Goal: Find specific page/section: Find specific page/section

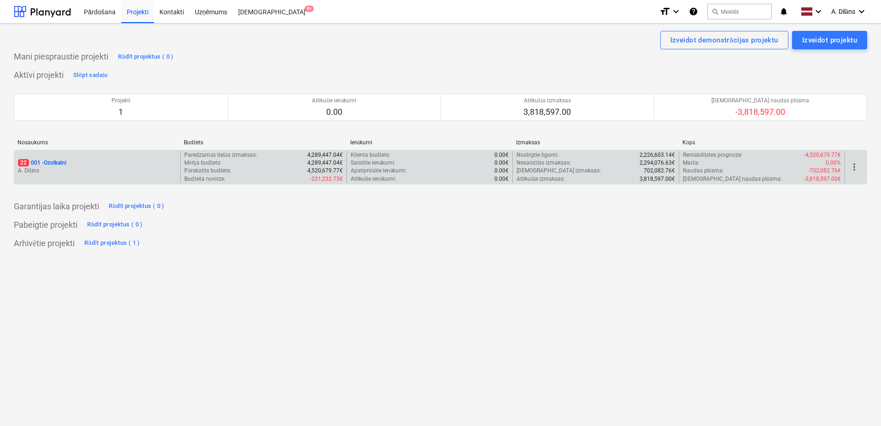
click at [128, 153] on div "22 001 - Ozolkalni A. Dilāns" at bounding box center [97, 167] width 166 height 32
click at [124, 163] on div "22 001 - Ozolkalni" at bounding box center [97, 163] width 159 height 8
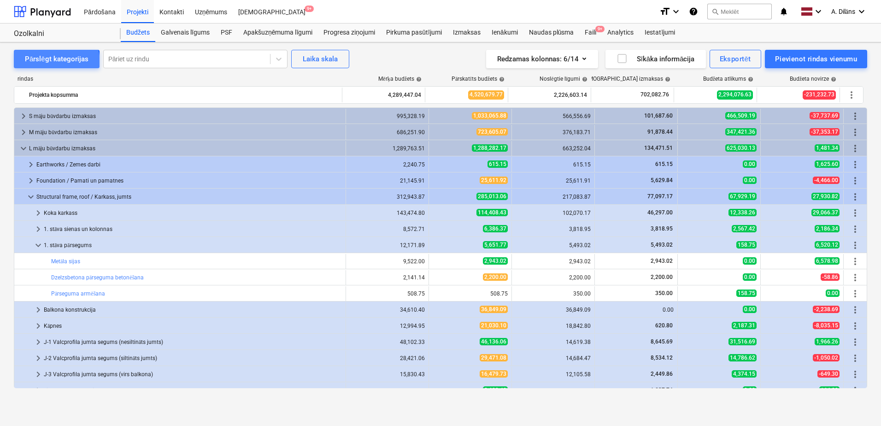
click at [52, 62] on div "Pārslēgt kategorijas" at bounding box center [57, 59] width 64 height 12
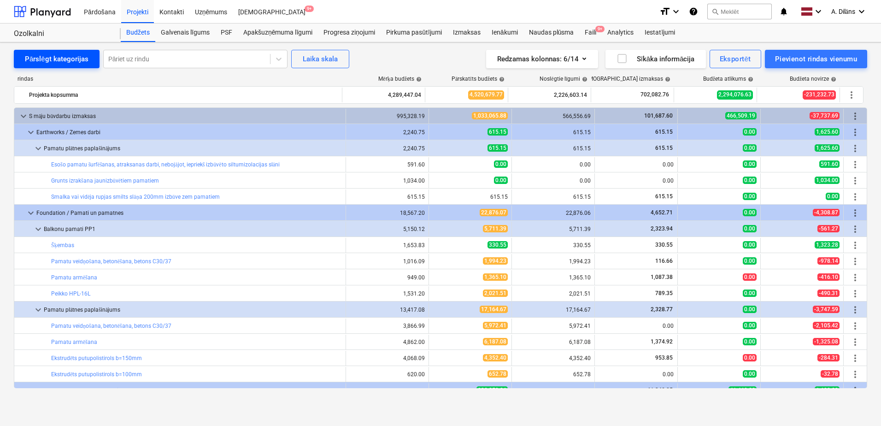
click at [52, 62] on div "Pārslēgt kategorijas" at bounding box center [57, 59] width 64 height 12
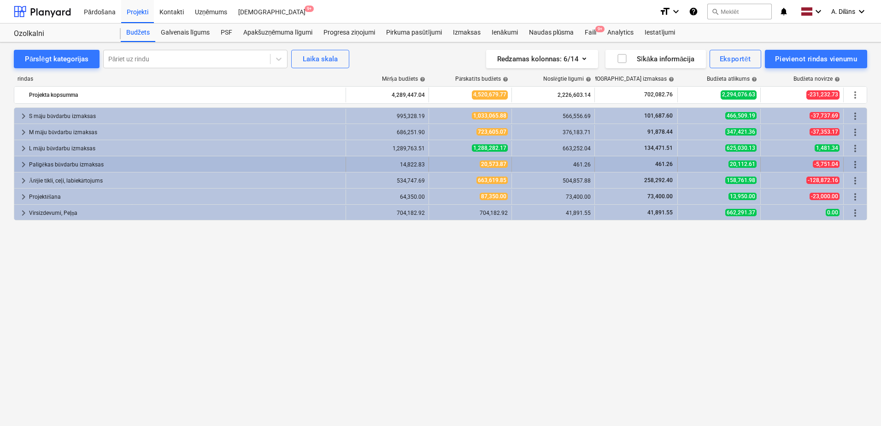
click at [22, 164] on span "keyboard_arrow_right" at bounding box center [23, 164] width 11 height 11
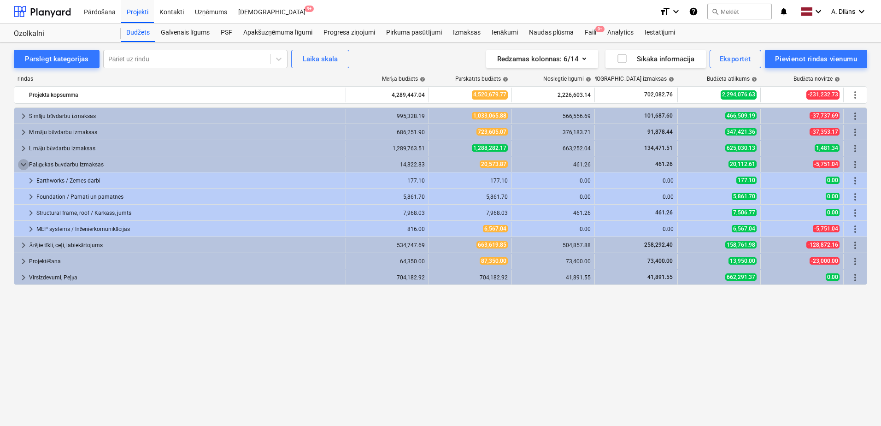
click at [22, 164] on span "keyboard_arrow_down" at bounding box center [23, 164] width 11 height 11
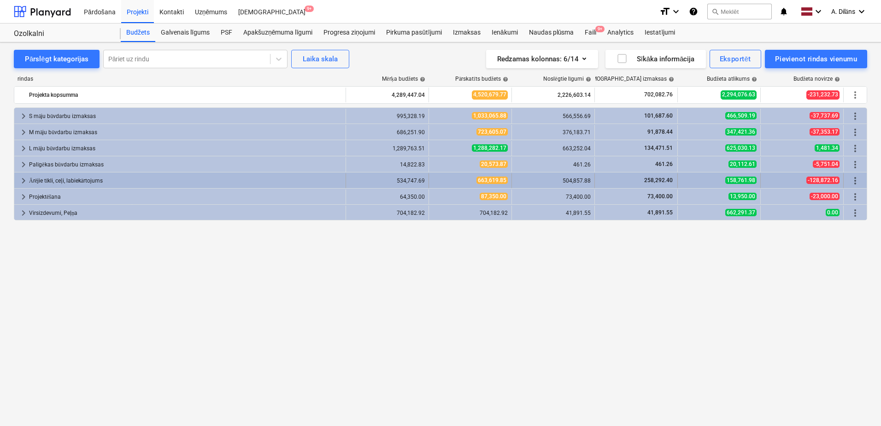
click at [21, 180] on span "keyboard_arrow_right" at bounding box center [23, 180] width 11 height 11
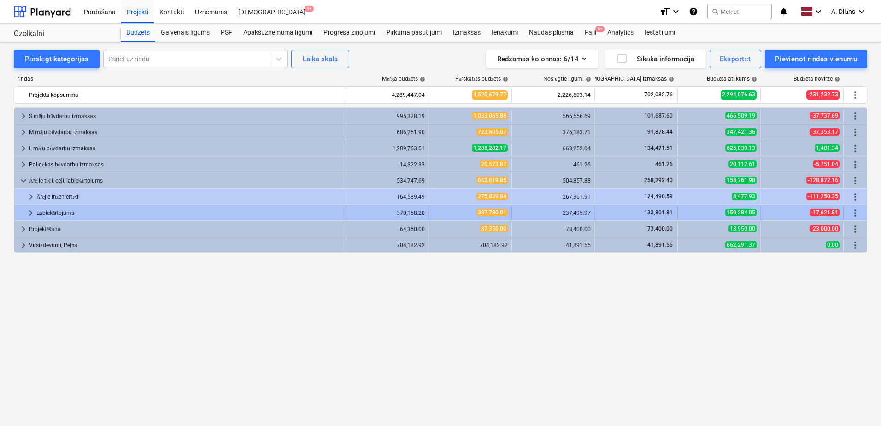
click at [26, 211] on span "keyboard_arrow_right" at bounding box center [30, 212] width 11 height 11
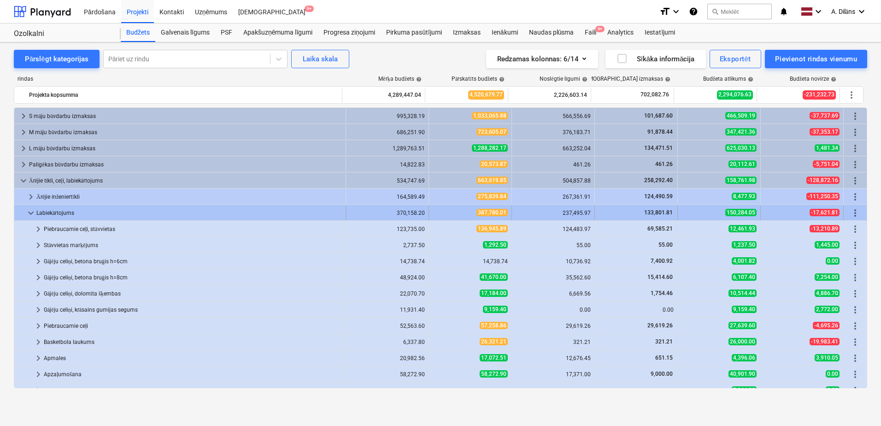
click at [27, 211] on span "keyboard_arrow_down" at bounding box center [30, 212] width 11 height 11
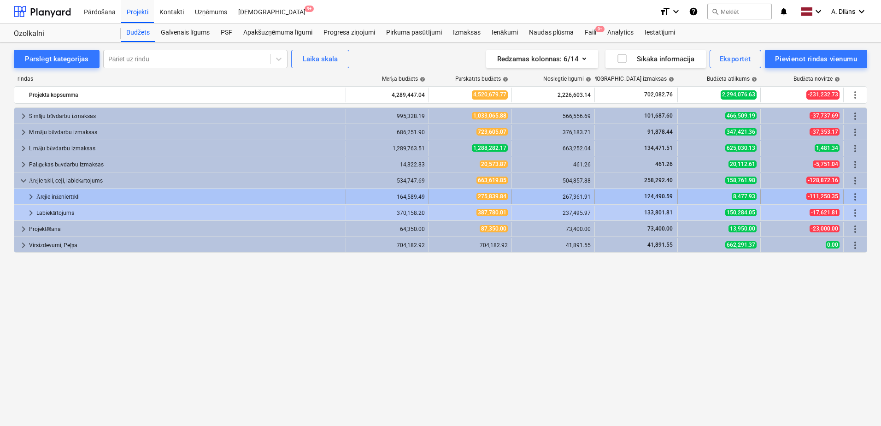
click at [32, 196] on span "keyboard_arrow_right" at bounding box center [30, 196] width 11 height 11
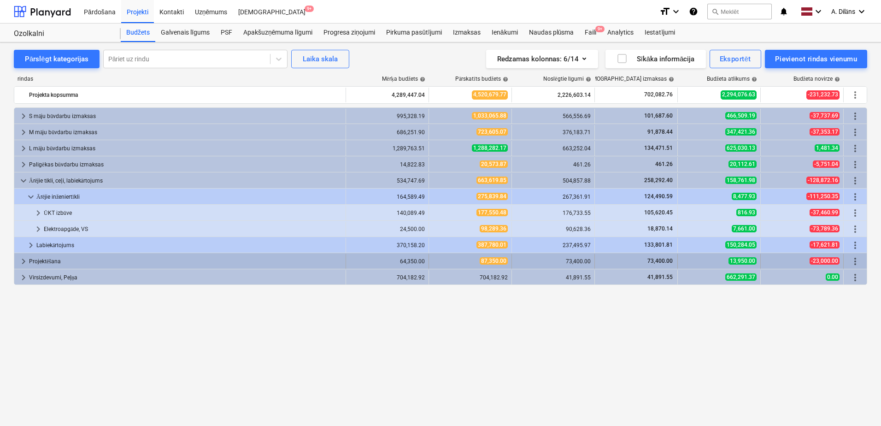
click at [23, 261] on span "keyboard_arrow_right" at bounding box center [23, 261] width 11 height 11
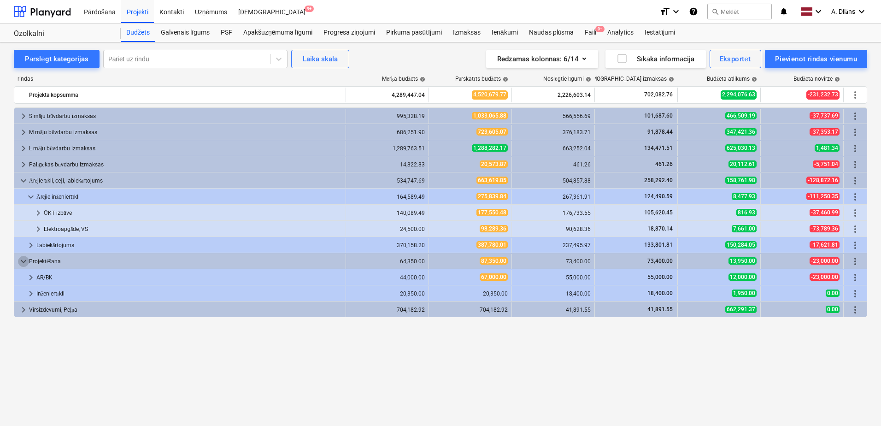
click at [23, 261] on span "keyboard_arrow_down" at bounding box center [23, 261] width 11 height 11
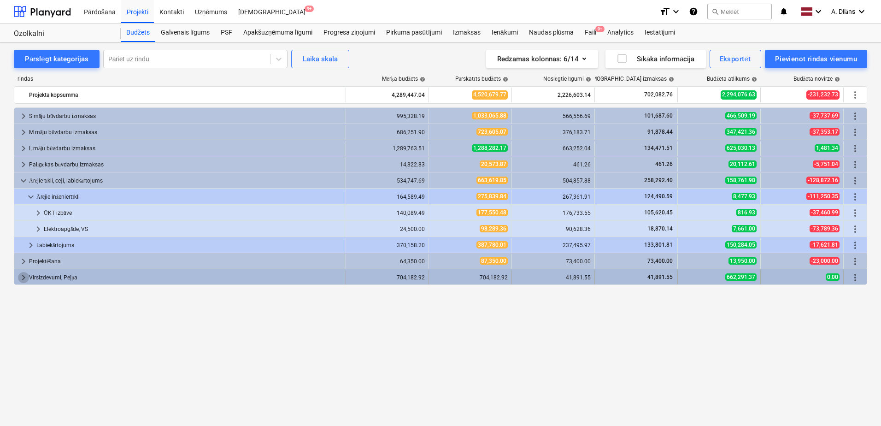
click at [23, 278] on span "keyboard_arrow_right" at bounding box center [23, 277] width 11 height 11
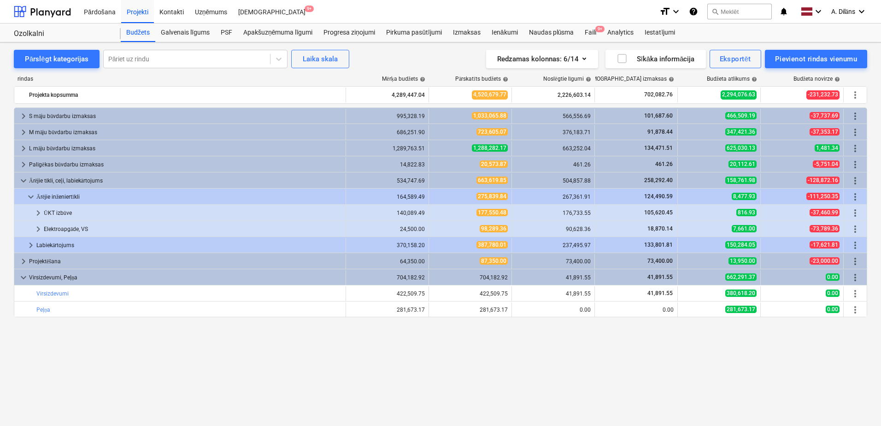
click at [23, 278] on span "keyboard_arrow_down" at bounding box center [23, 277] width 11 height 11
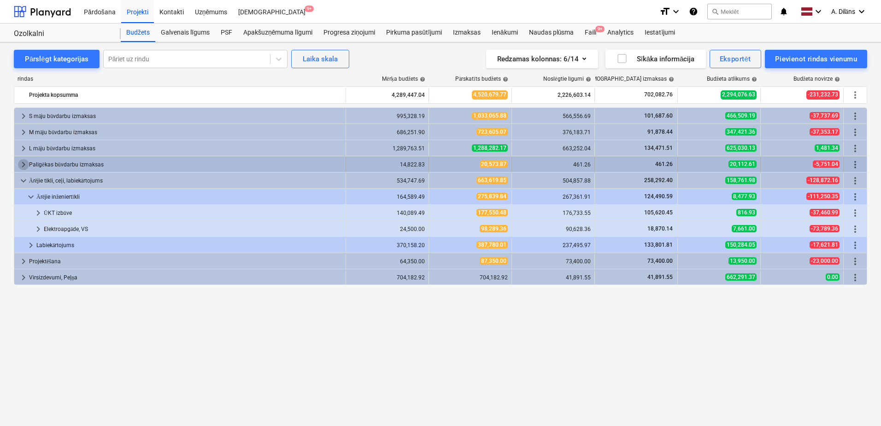
click at [24, 164] on span "keyboard_arrow_right" at bounding box center [23, 164] width 11 height 11
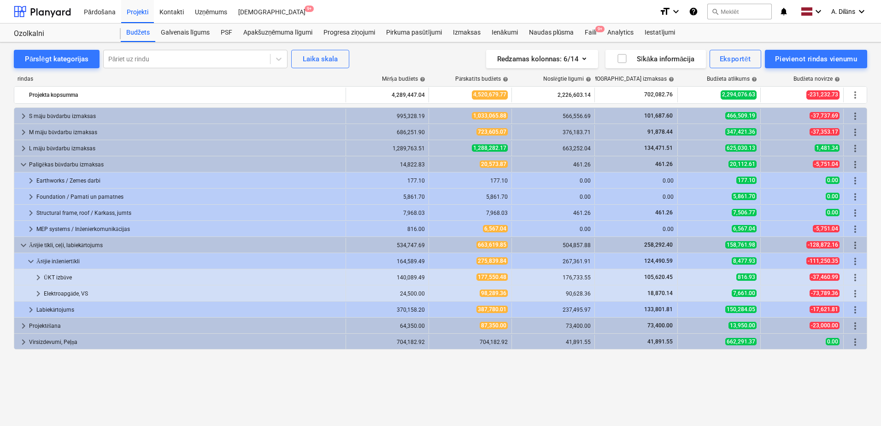
click at [24, 164] on span "keyboard_arrow_down" at bounding box center [23, 164] width 11 height 11
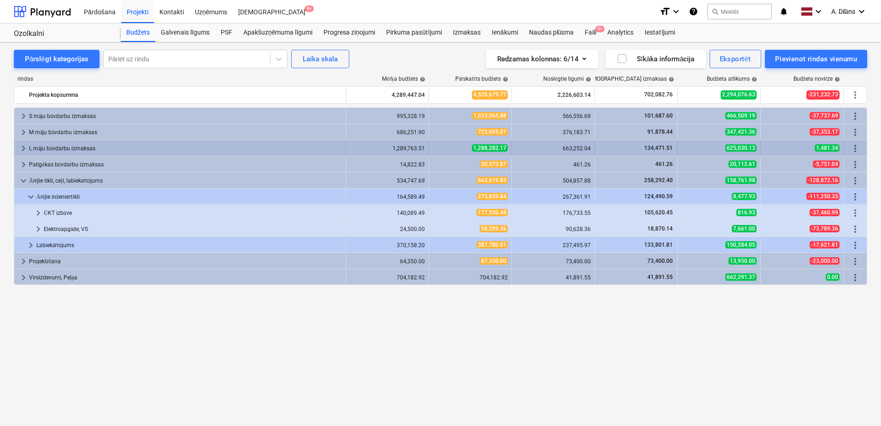
click at [20, 146] on span "keyboard_arrow_right" at bounding box center [23, 148] width 11 height 11
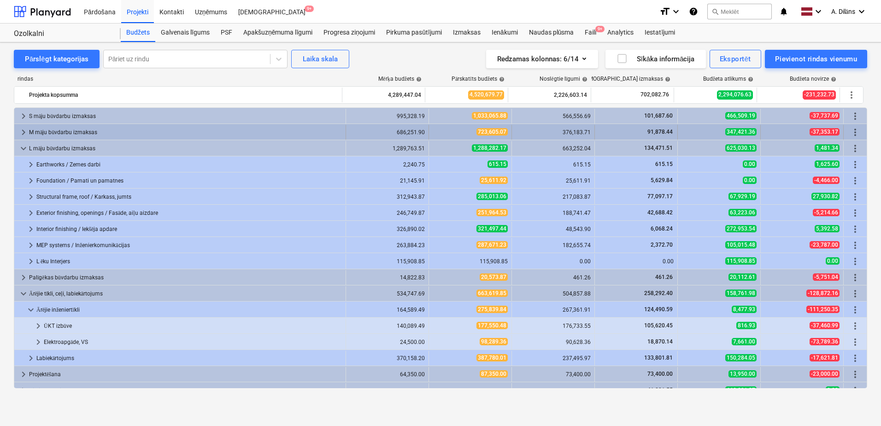
click at [19, 127] on span "keyboard_arrow_right" at bounding box center [23, 132] width 11 height 11
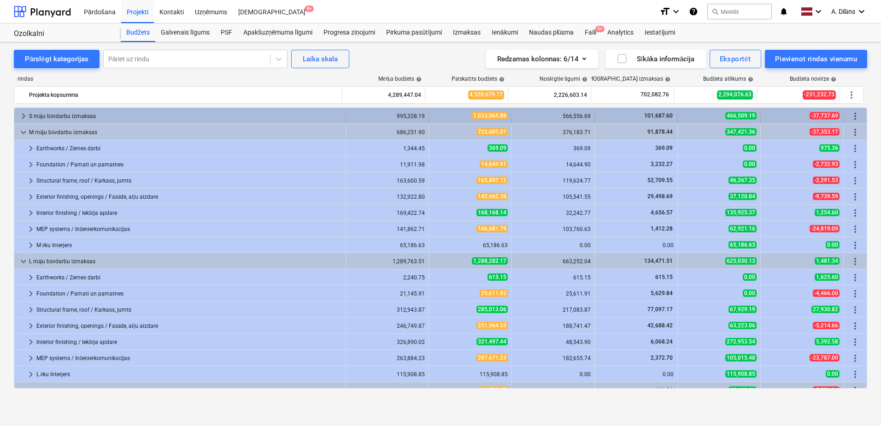
click at [24, 115] on span "keyboard_arrow_right" at bounding box center [23, 116] width 11 height 11
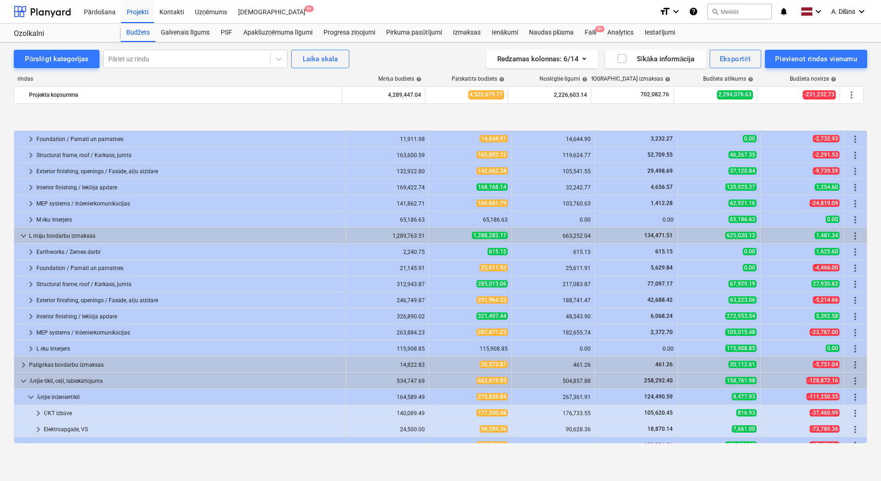
scroll to position [180, 0]
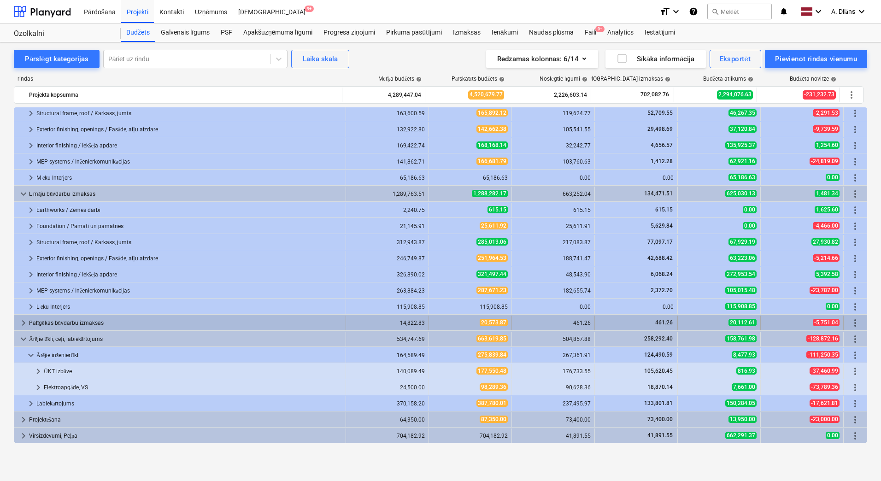
click at [23, 324] on span "keyboard_arrow_right" at bounding box center [23, 323] width 11 height 11
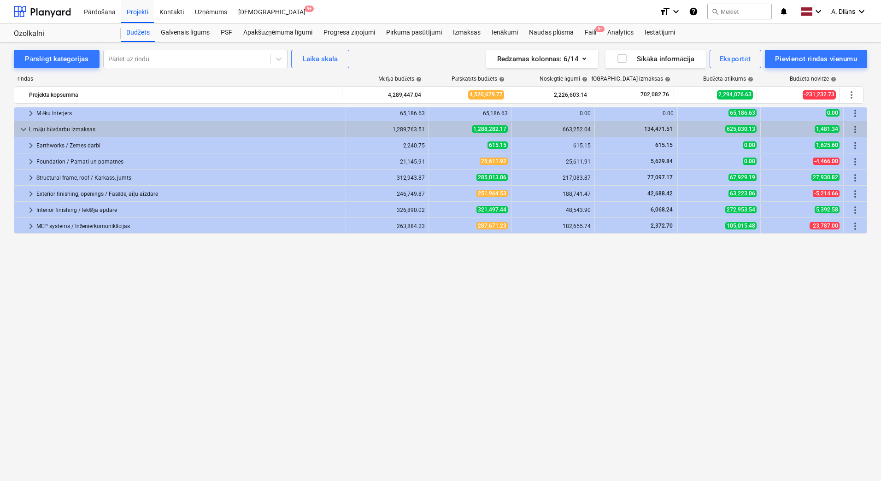
scroll to position [0, 0]
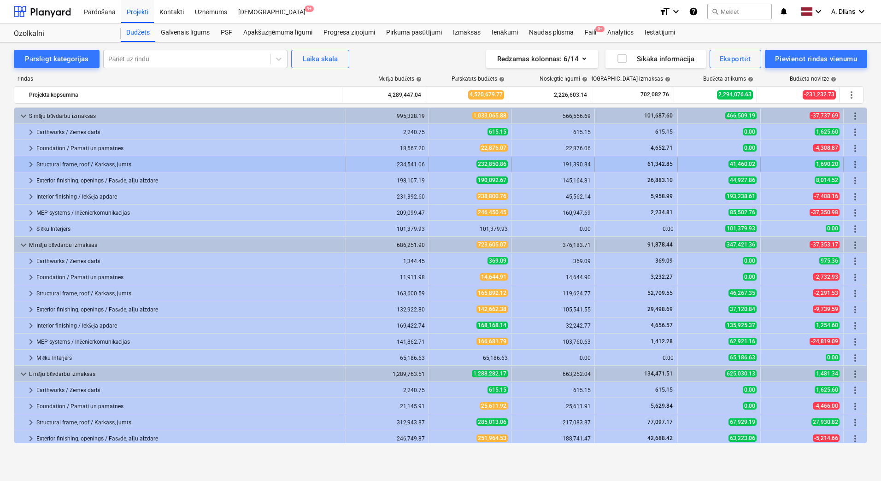
click at [32, 165] on span "keyboard_arrow_right" at bounding box center [30, 164] width 11 height 11
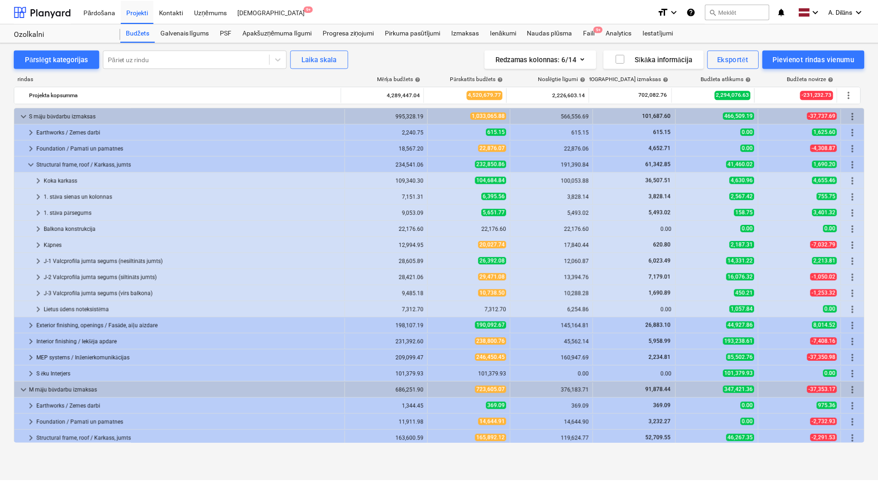
scroll to position [46, 0]
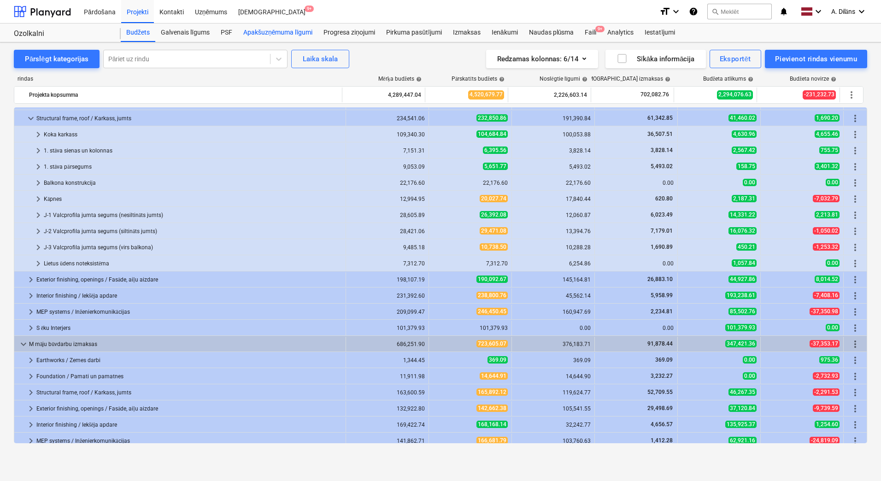
click at [282, 28] on div "Apakšuzņēmuma līgumi" at bounding box center [278, 33] width 80 height 18
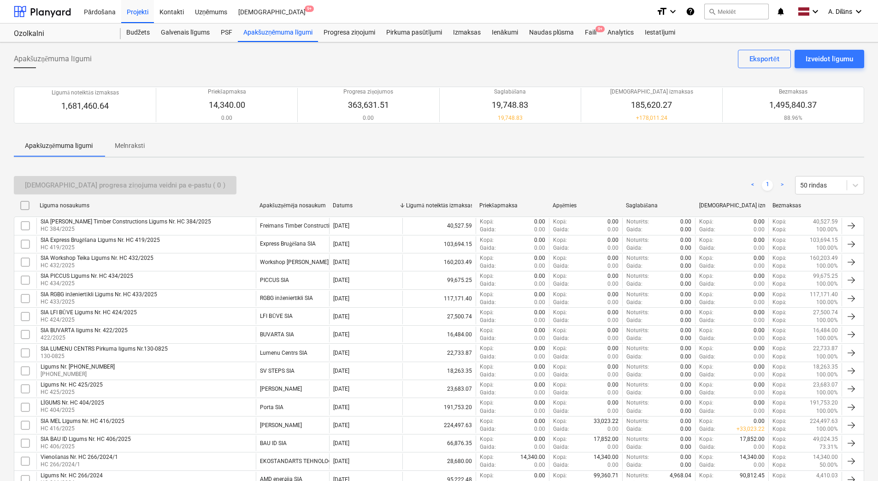
drag, startPoint x: 272, startPoint y: 152, endPoint x: 261, endPoint y: 154, distance: 11.1
drag, startPoint x: 261, startPoint y: 154, endPoint x: 254, endPoint y: 154, distance: 6.5
drag, startPoint x: 254, startPoint y: 154, endPoint x: 243, endPoint y: 154, distance: 11.1
click at [243, 154] on div "Apakšuzņēmuma līgumi Melnraksti" at bounding box center [439, 146] width 850 height 22
